Goal: Task Accomplishment & Management: Complete application form

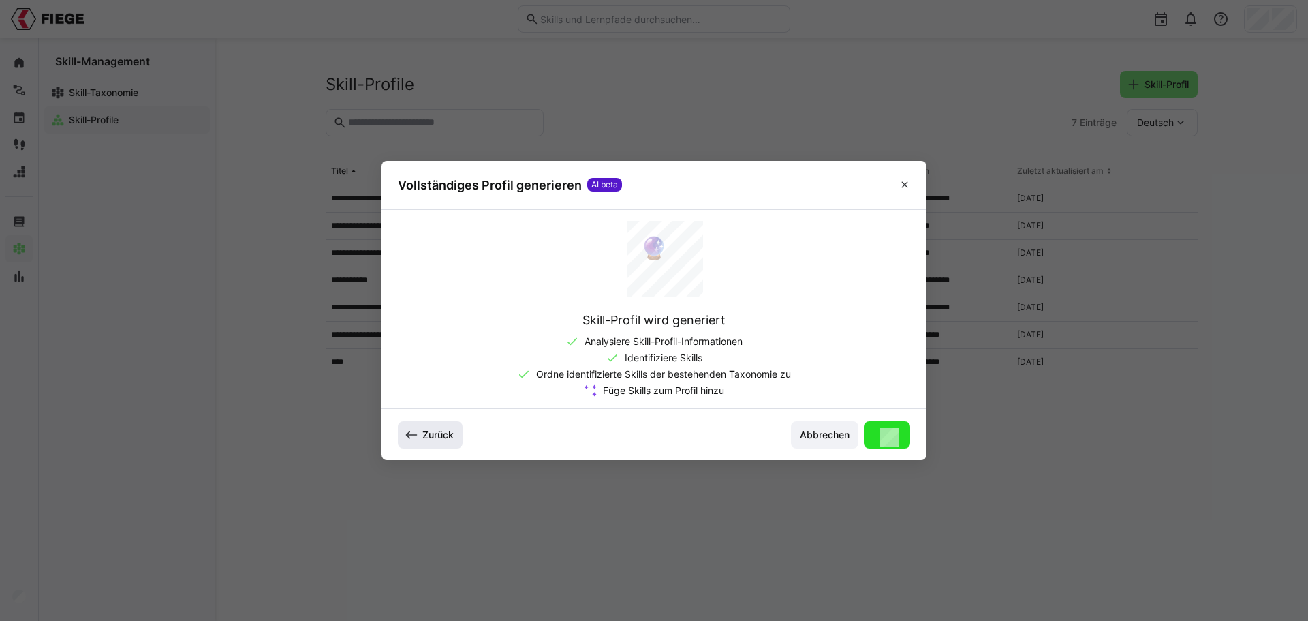
click at [435, 428] on span "Zurück" at bounding box center [437, 435] width 35 height 14
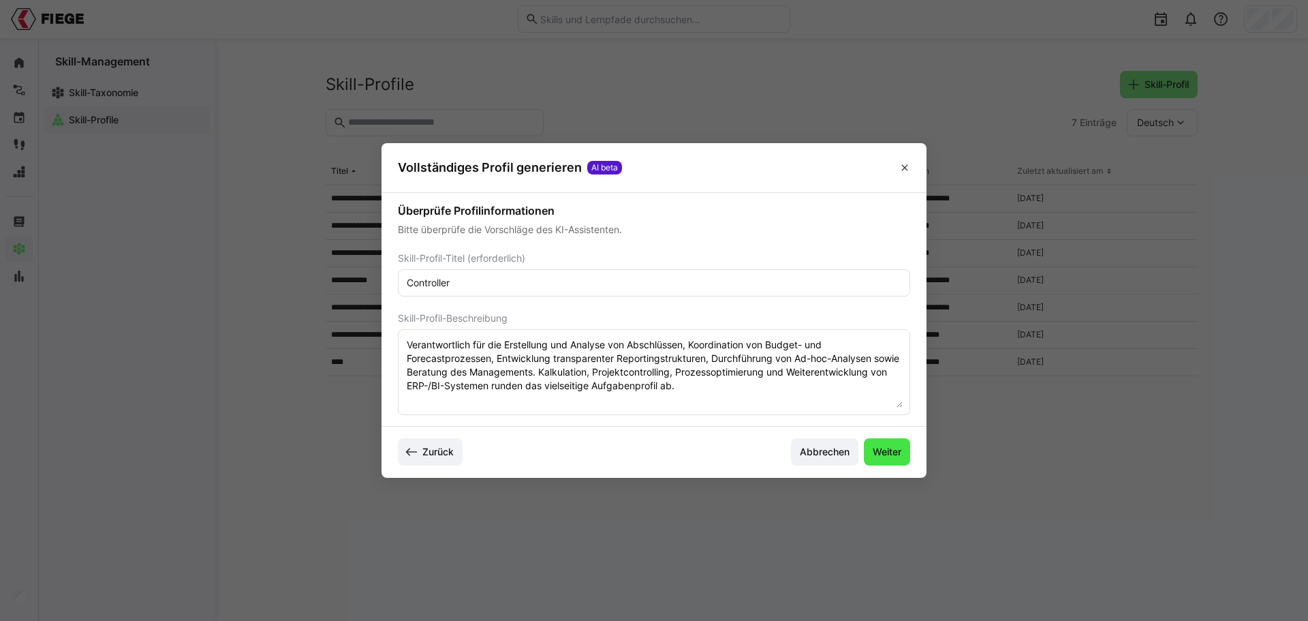
click at [889, 454] on span "Weiter" at bounding box center [887, 452] width 33 height 14
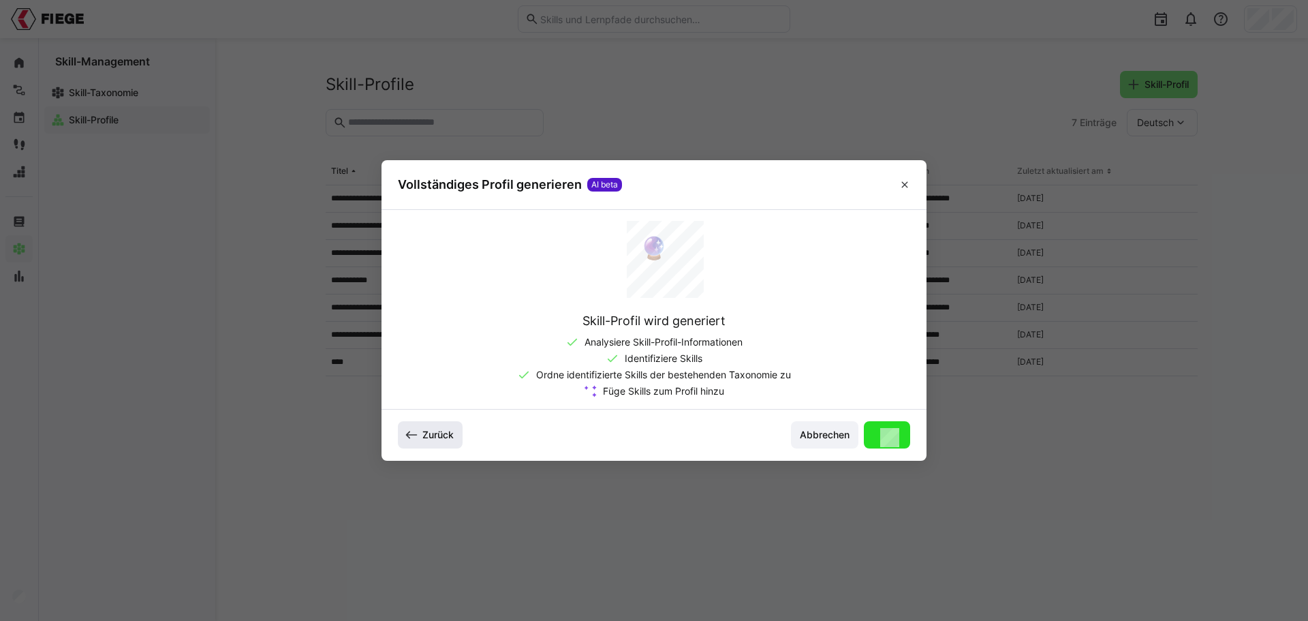
click at [454, 428] on span "Zurück" at bounding box center [437, 435] width 35 height 14
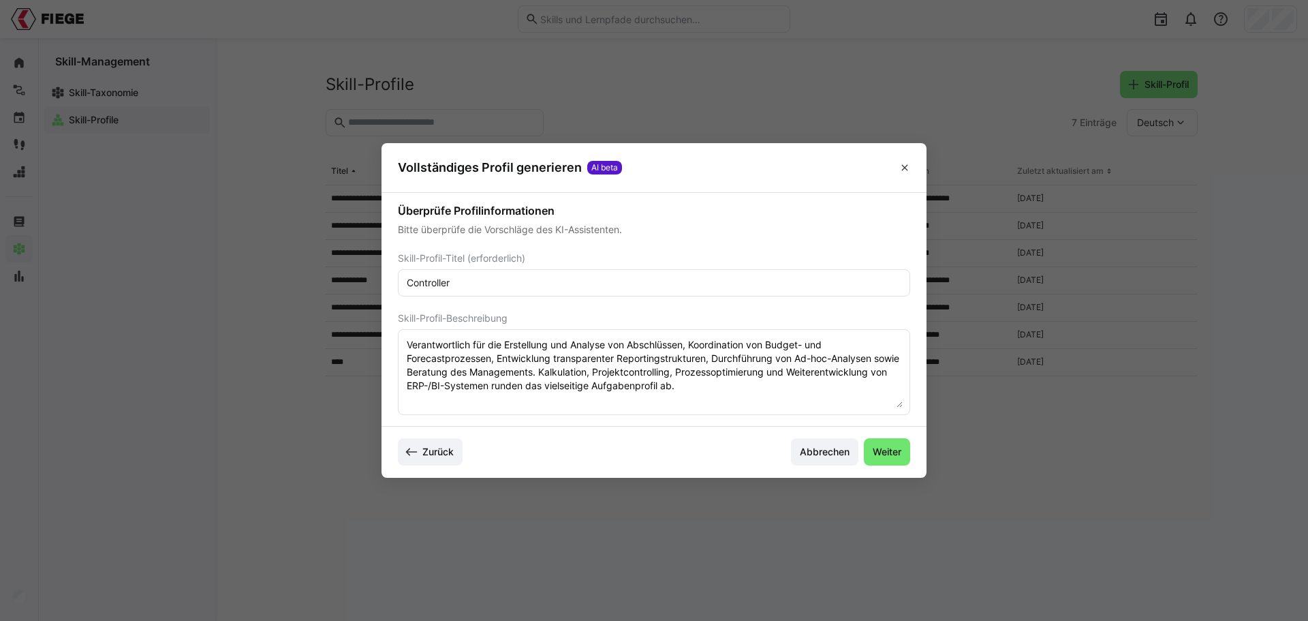
click at [895, 455] on span "Weiter" at bounding box center [887, 452] width 33 height 14
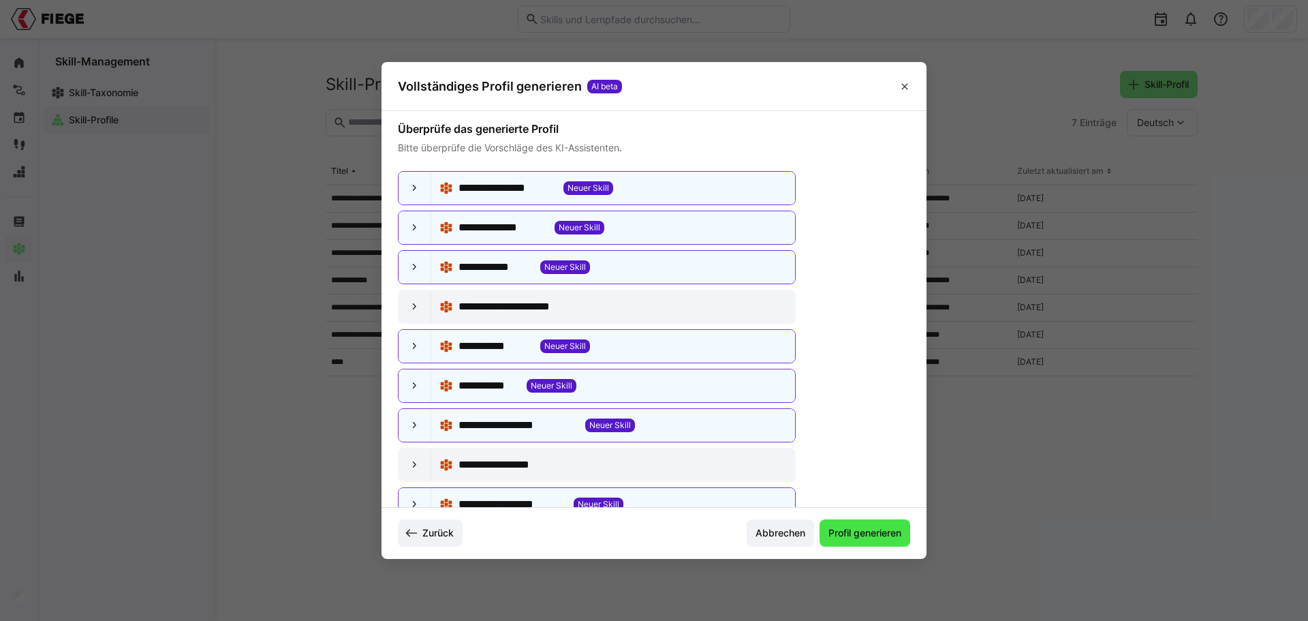
click at [856, 532] on span "Profil generieren" at bounding box center [864, 533] width 77 height 14
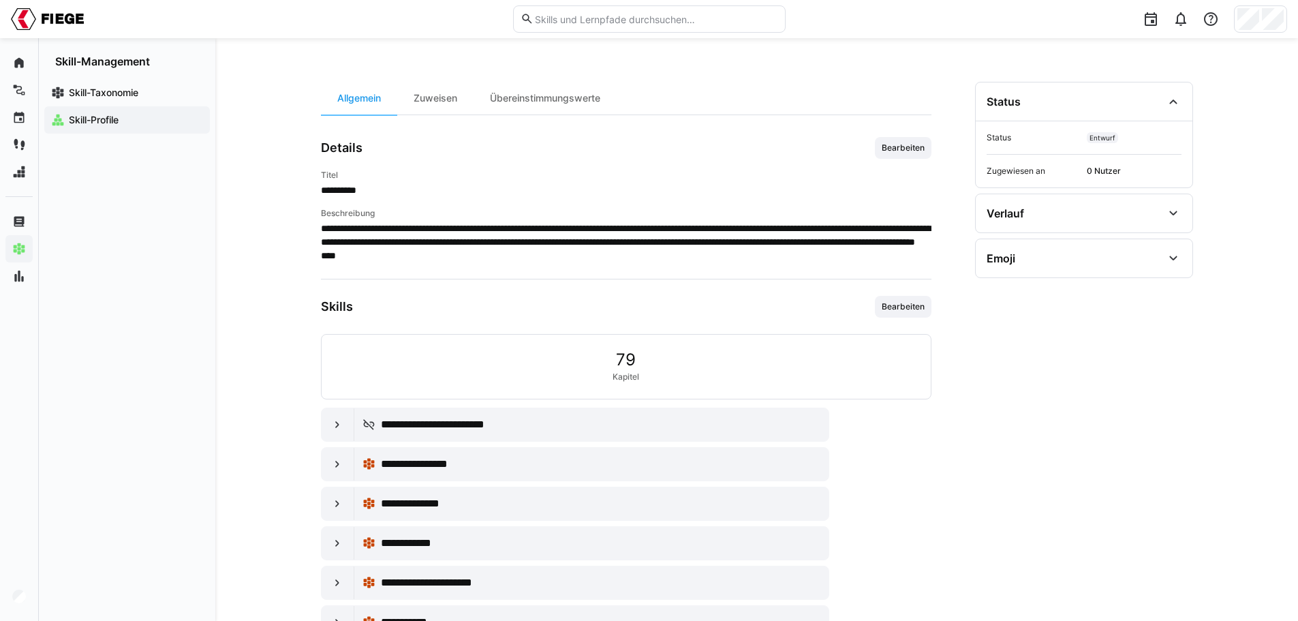
scroll to position [74, 0]
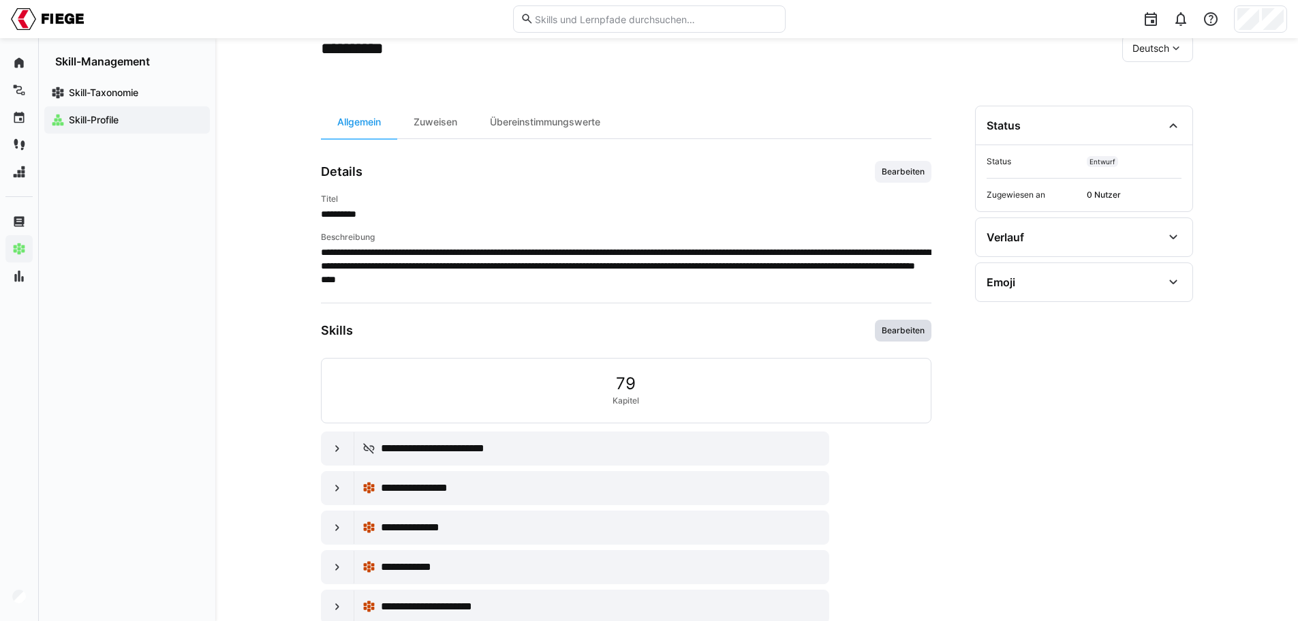
click at [918, 336] on span "Bearbeiten" at bounding box center [903, 331] width 57 height 22
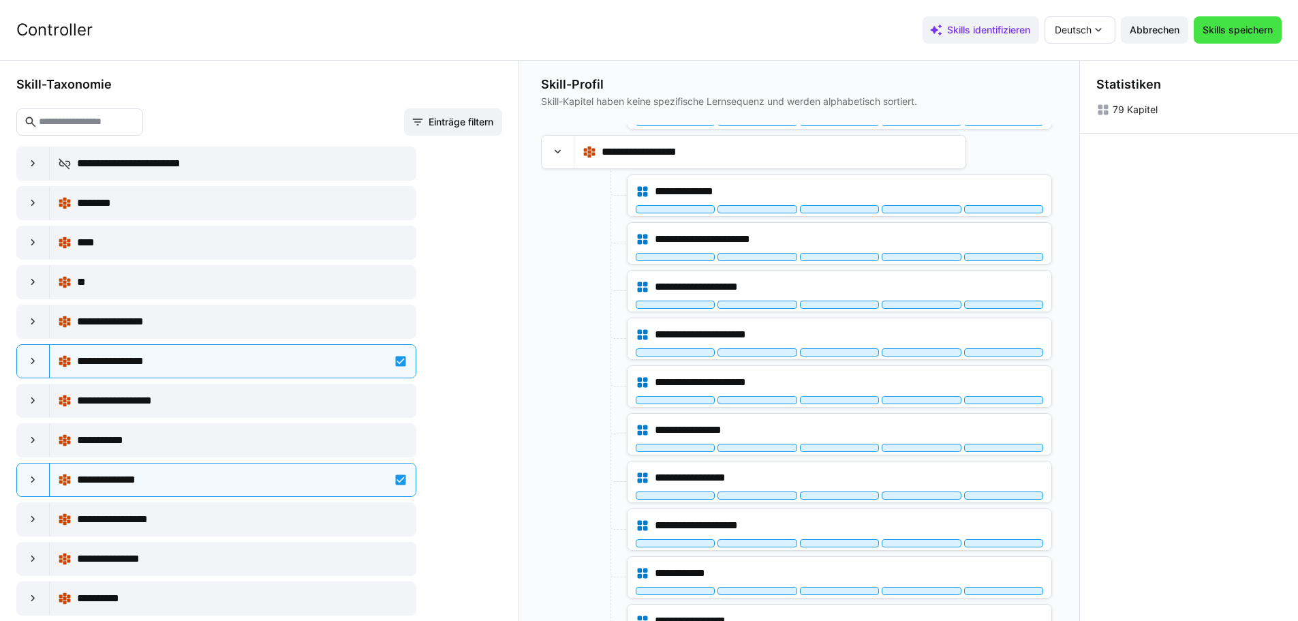
click at [1270, 27] on span "Skills speichern" at bounding box center [1238, 30] width 74 height 14
